Goal: Task Accomplishment & Management: Manage account settings

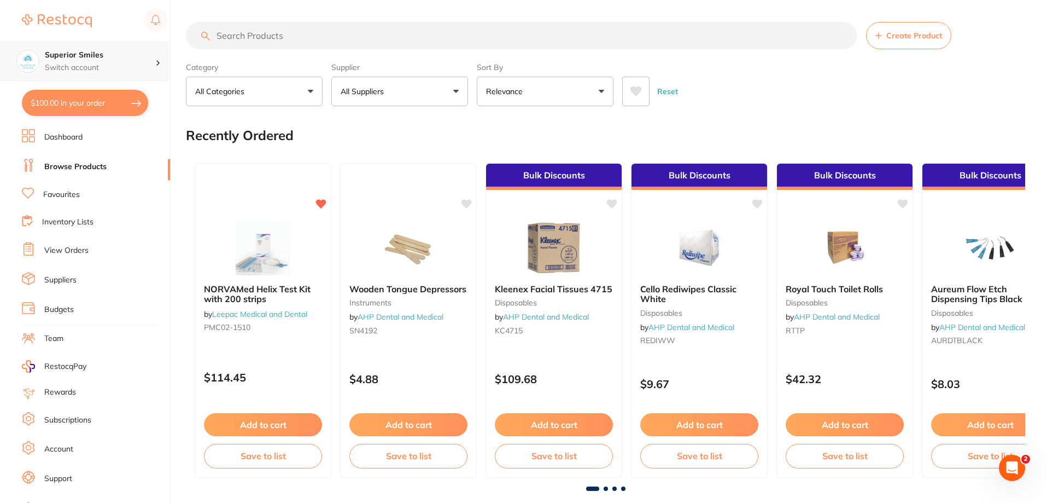
click at [159, 61] on icon at bounding box center [157, 62] width 3 height 5
click at [129, 178] on ul "Dashboard Browse Products Favourites Inventory Lists View Orders Suppliers Budg…" at bounding box center [96, 317] width 148 height 377
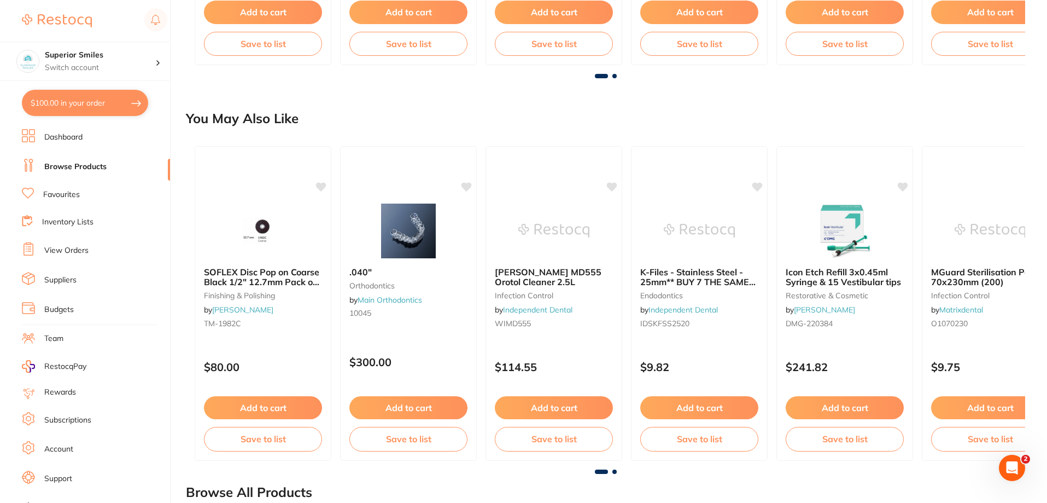
click at [56, 448] on link "Account" at bounding box center [58, 449] width 29 height 11
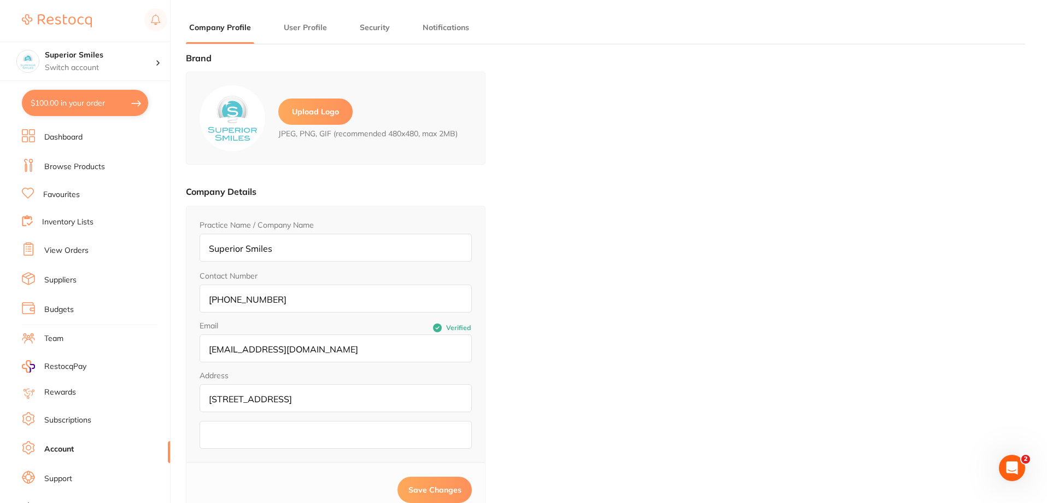
type input "Rani"
type input "Gopal"
type input "[EMAIL_ADDRESS][DOMAIN_NAME]"
click at [61, 164] on link "Browse Products" at bounding box center [74, 166] width 61 height 11
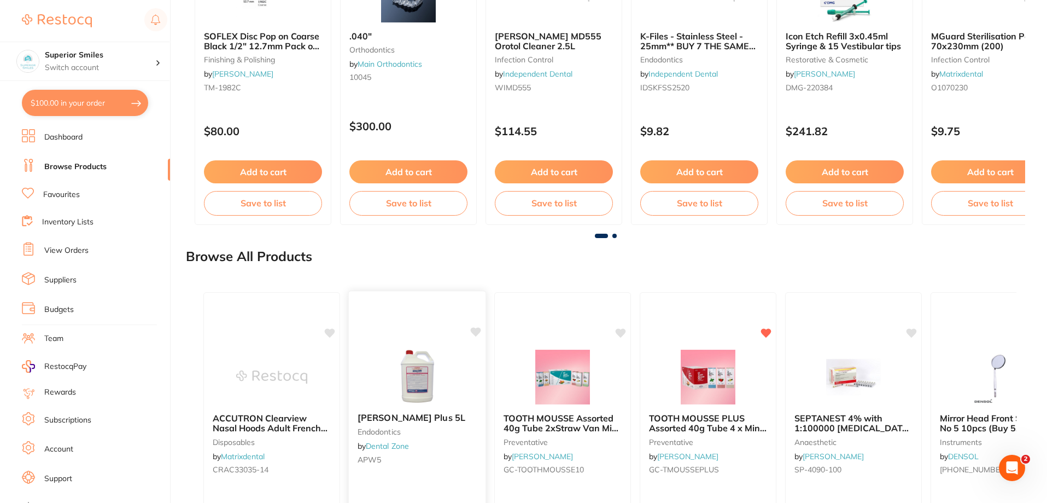
scroll to position [1204, 0]
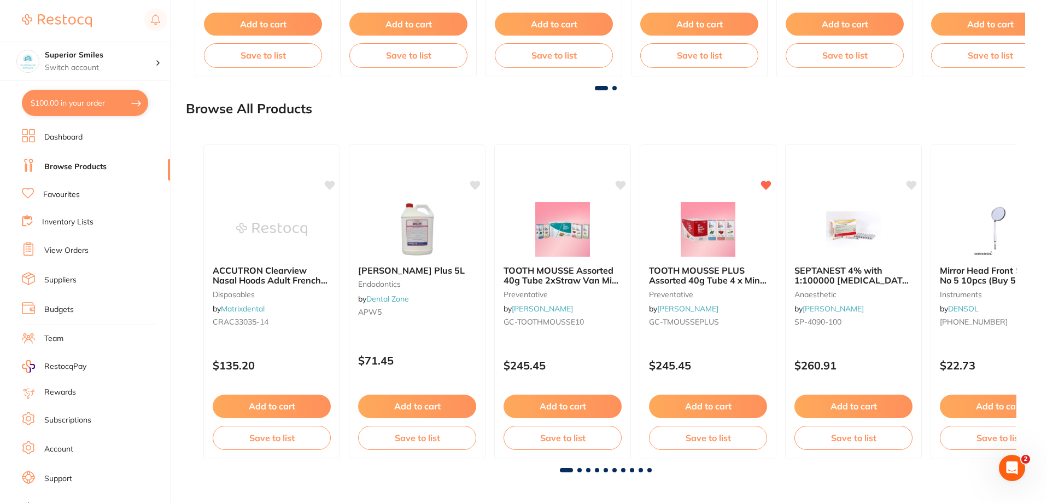
click at [67, 446] on link "Account" at bounding box center [58, 449] width 29 height 11
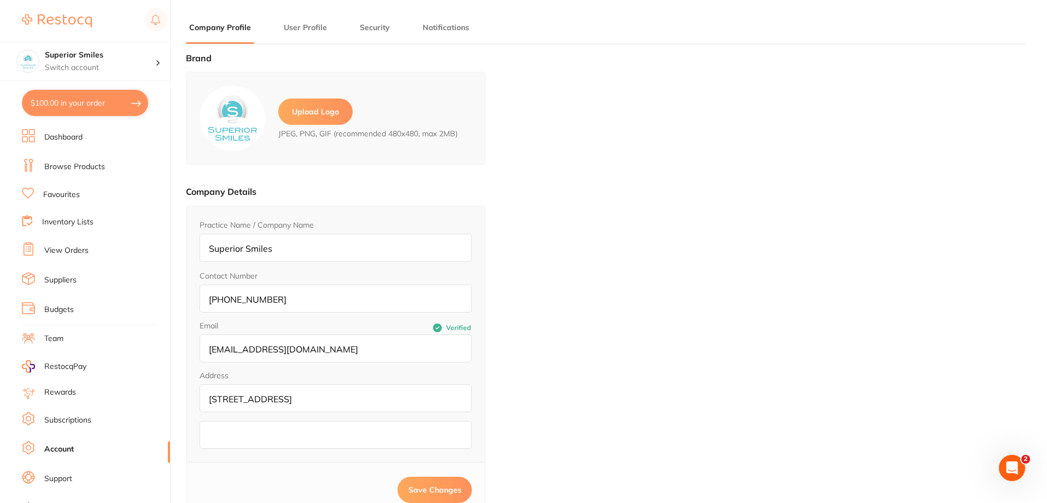
type input "Rani"
type input "Gopal"
type input "[EMAIL_ADDRESS][DOMAIN_NAME]"
click at [329, 107] on label "Upload Logo" at bounding box center [315, 111] width 74 height 26
click at [0, 0] on input "file" at bounding box center [0, 0] width 0 height 0
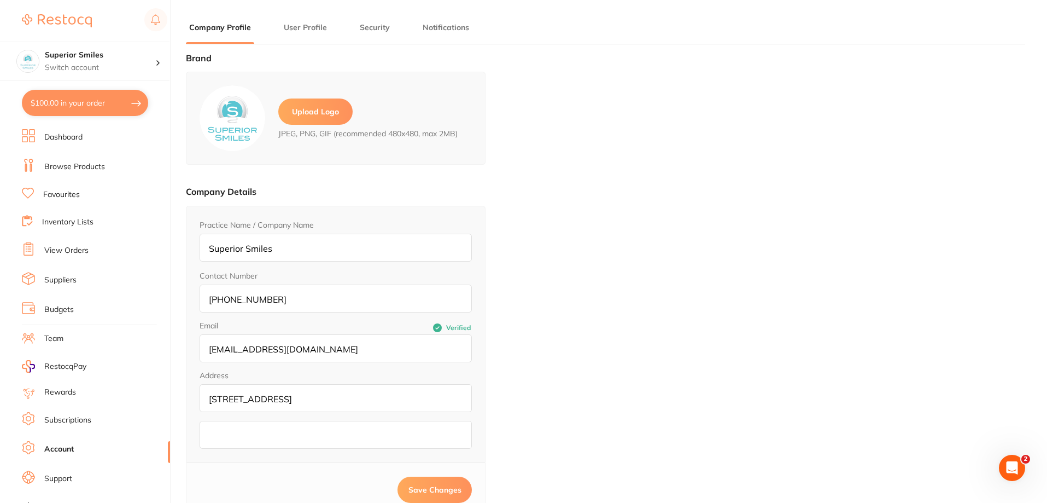
click at [299, 25] on button "User Profile" at bounding box center [306, 27] width 50 height 10
